Goal: Navigation & Orientation: Find specific page/section

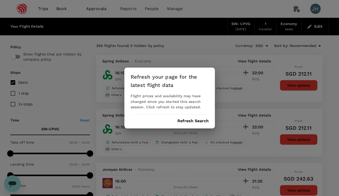
click at [67, 8] on div "Refresh your page for the latest flight data Flight prices and availability may…" at bounding box center [169, 98] width 339 height 196
click at [189, 122] on button "Refresh Search" at bounding box center [192, 121] width 31 height 5
click at [42, 7] on div "Refresh your page for the latest flight data Flight prices and availability may…" at bounding box center [169, 98] width 339 height 196
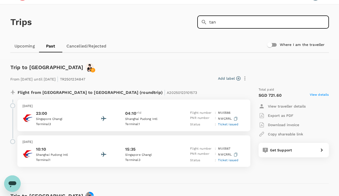
drag, startPoint x: 222, startPoint y: 26, endPoint x: 181, endPoint y: 17, distance: 41.7
click at [181, 17] on div "Trips ​ tan ​" at bounding box center [168, 21] width 320 height 38
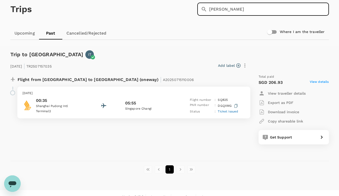
scroll to position [25, 0]
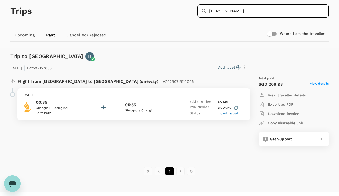
type input "Ivan"
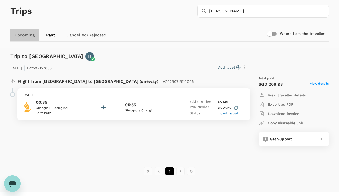
click at [29, 38] on link "Upcoming" at bounding box center [24, 35] width 29 height 12
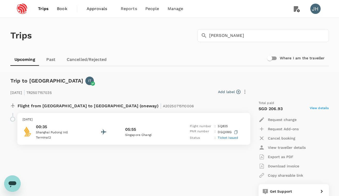
click at [47, 60] on link "Past" at bounding box center [50, 59] width 23 height 12
